Goal: Navigation & Orientation: Find specific page/section

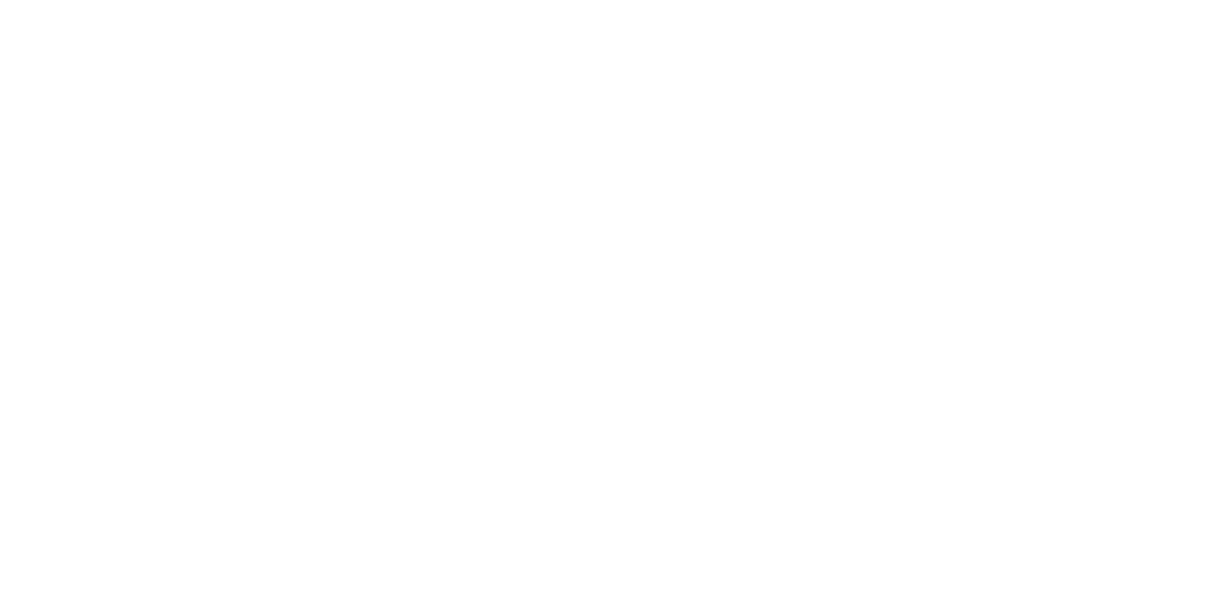
click at [278, 5] on html at bounding box center [606, 2] width 1212 height 5
click at [280, 5] on html at bounding box center [606, 2] width 1212 height 5
click at [303, 5] on html at bounding box center [606, 2] width 1212 height 5
click at [307, 5] on html at bounding box center [606, 2] width 1212 height 5
click at [371, 5] on html at bounding box center [606, 2] width 1212 height 5
